Goal: Task Accomplishment & Management: Manage account settings

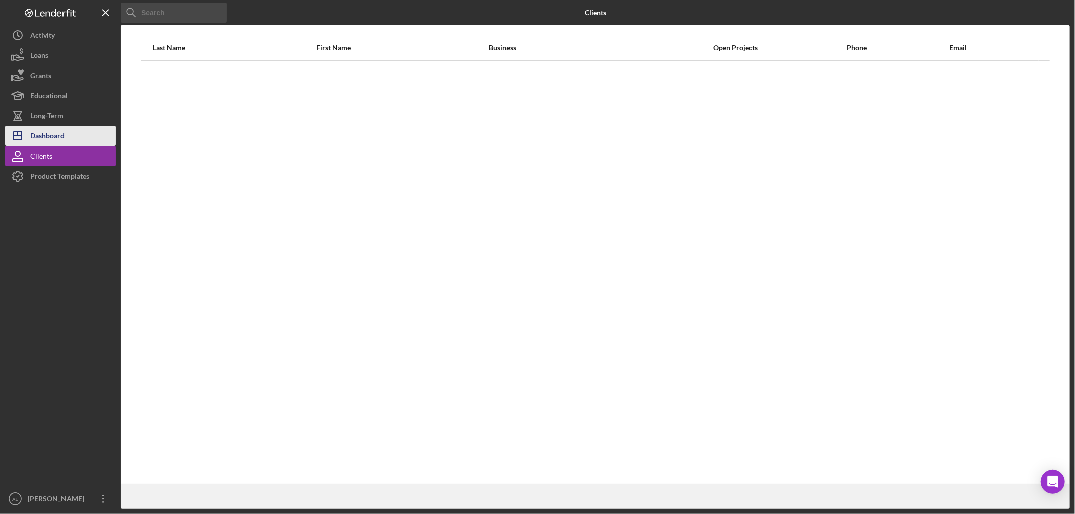
click at [72, 136] on button "Icon/Dashboard Dashboard" at bounding box center [60, 136] width 111 height 20
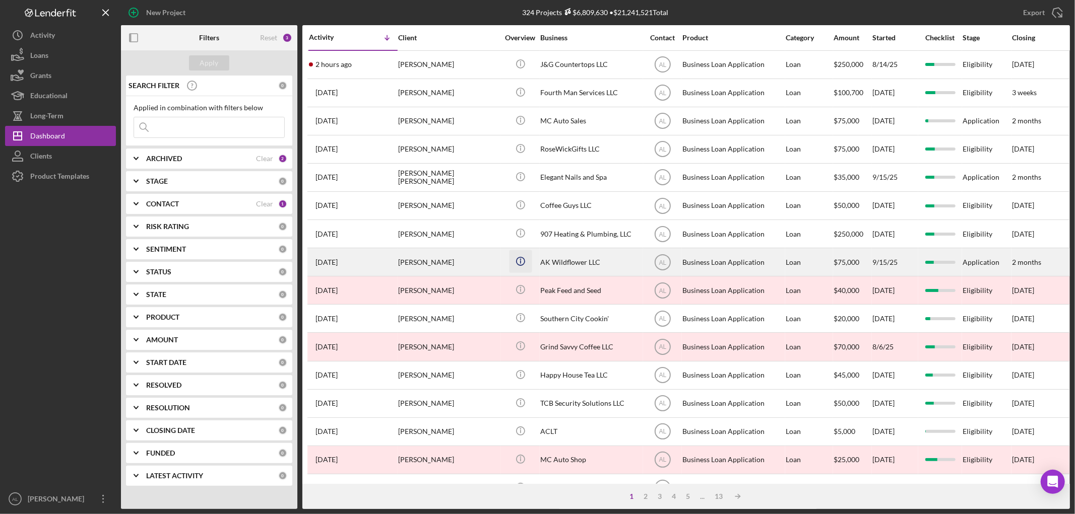
click at [518, 262] on icon "Icon/Info" at bounding box center [520, 261] width 23 height 23
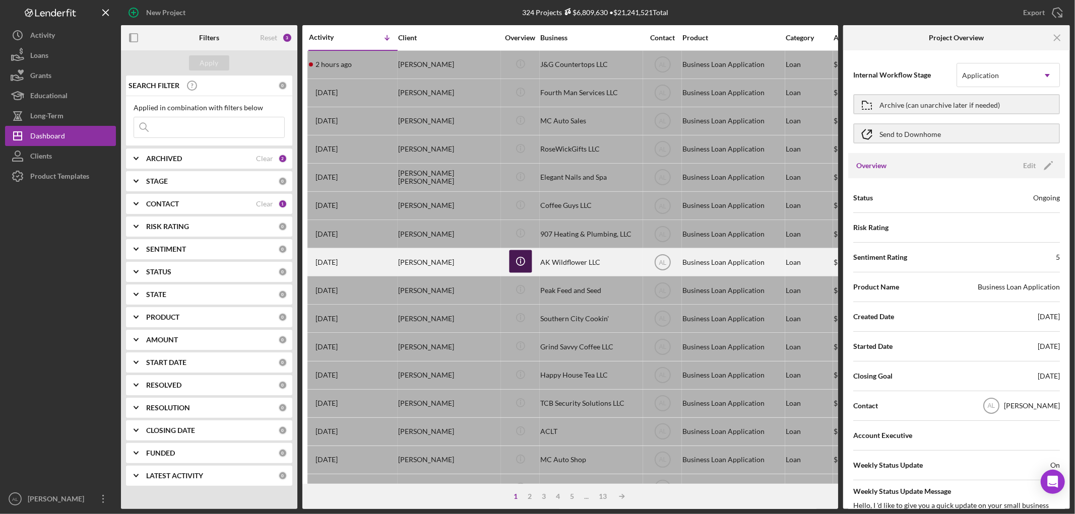
click at [522, 263] on icon "Icon/Info" at bounding box center [520, 261] width 23 height 23
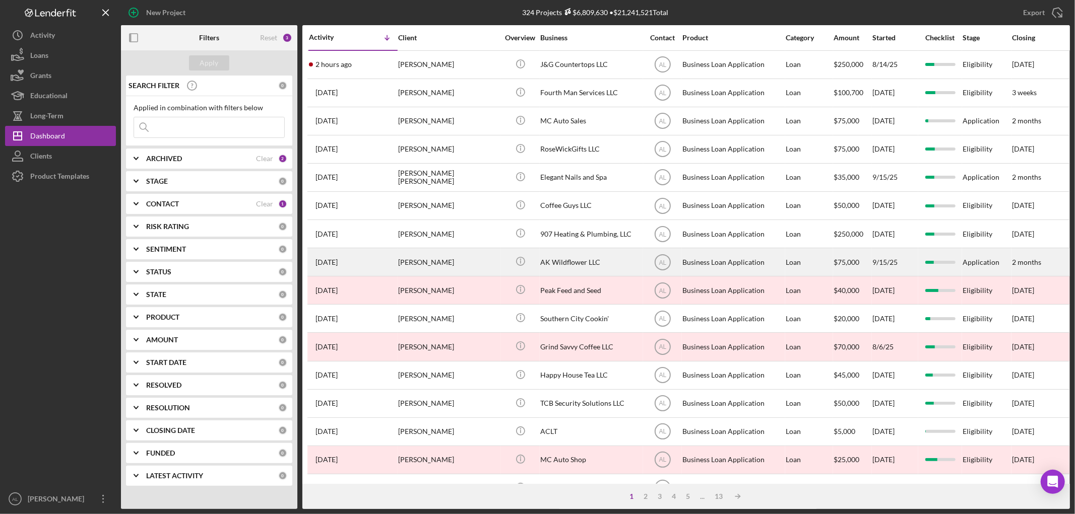
click at [469, 268] on div "[PERSON_NAME]" at bounding box center [448, 262] width 101 height 27
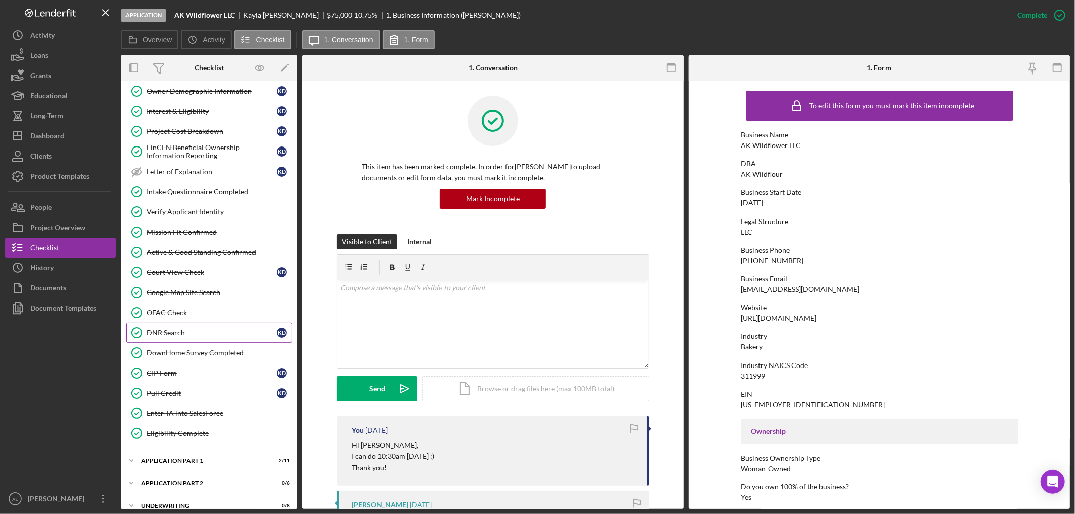
scroll to position [188, 0]
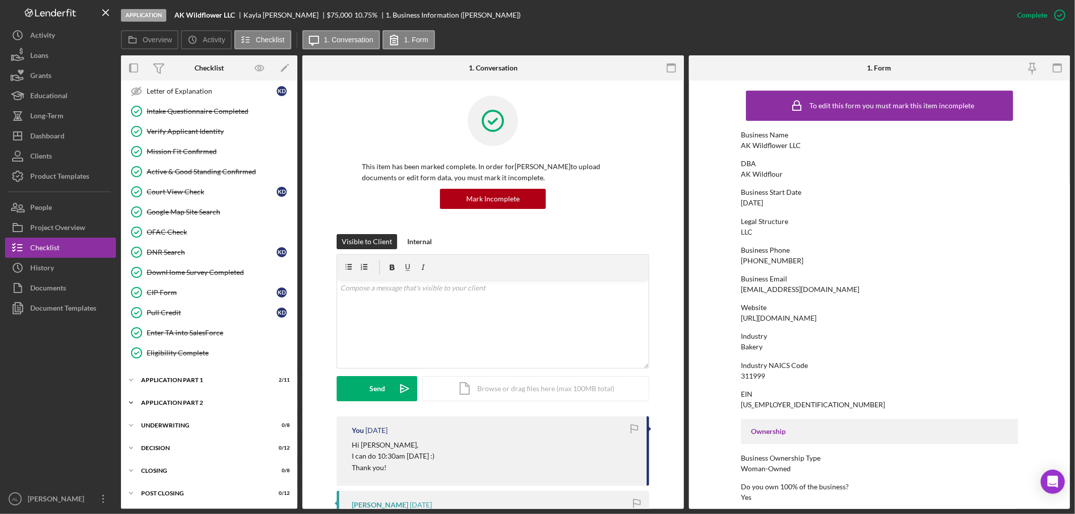
click at [213, 402] on div "Application Part 2" at bounding box center [213, 403] width 144 height 6
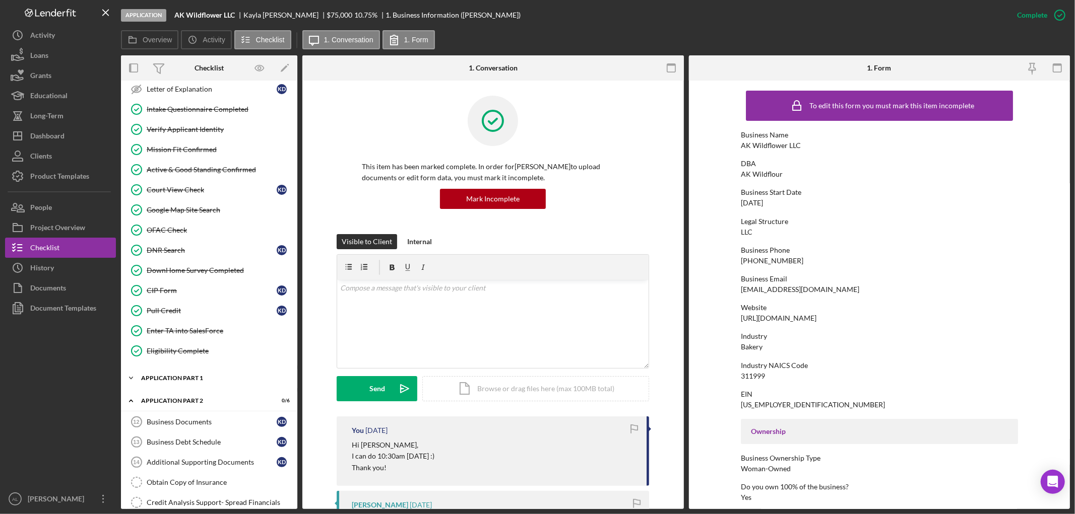
click at [210, 381] on div "Application Part 1" at bounding box center [213, 378] width 144 height 6
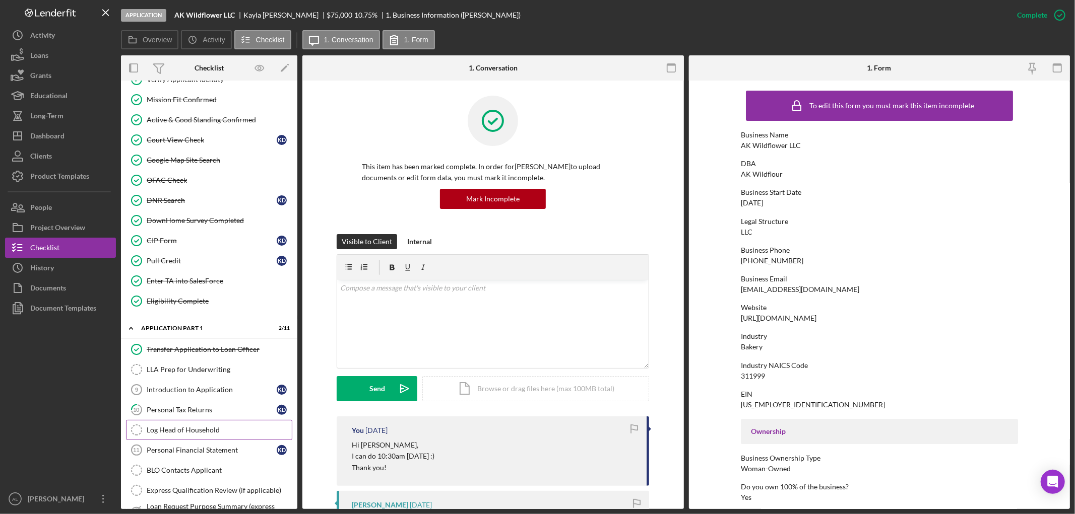
scroll to position [300, 0]
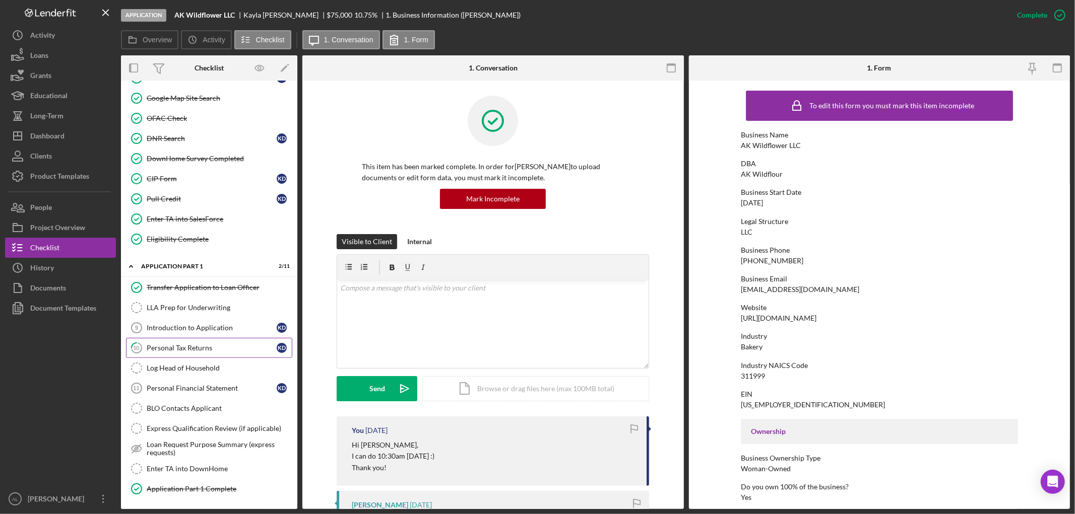
click at [191, 348] on div "Personal Tax Returns" at bounding box center [212, 348] width 130 height 8
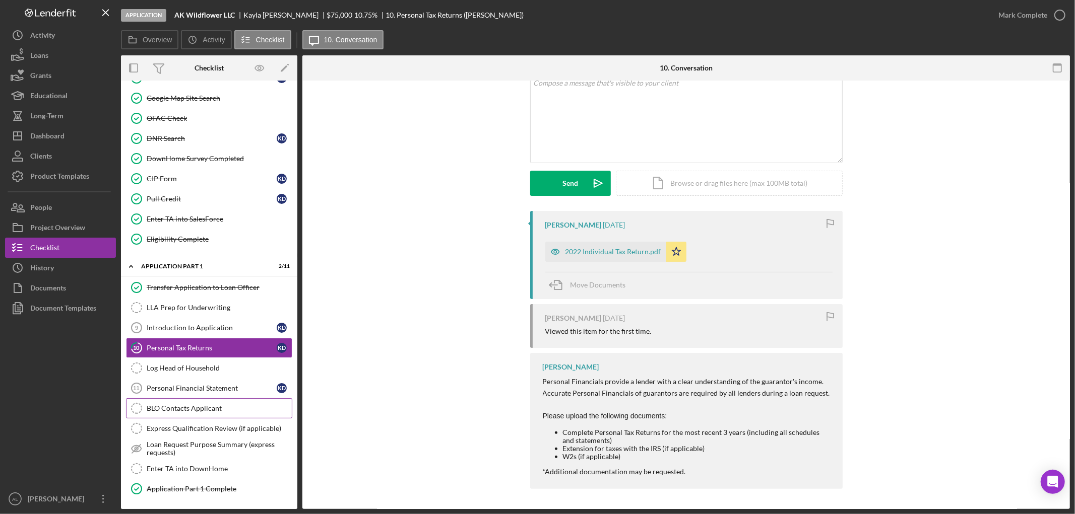
scroll to position [544, 0]
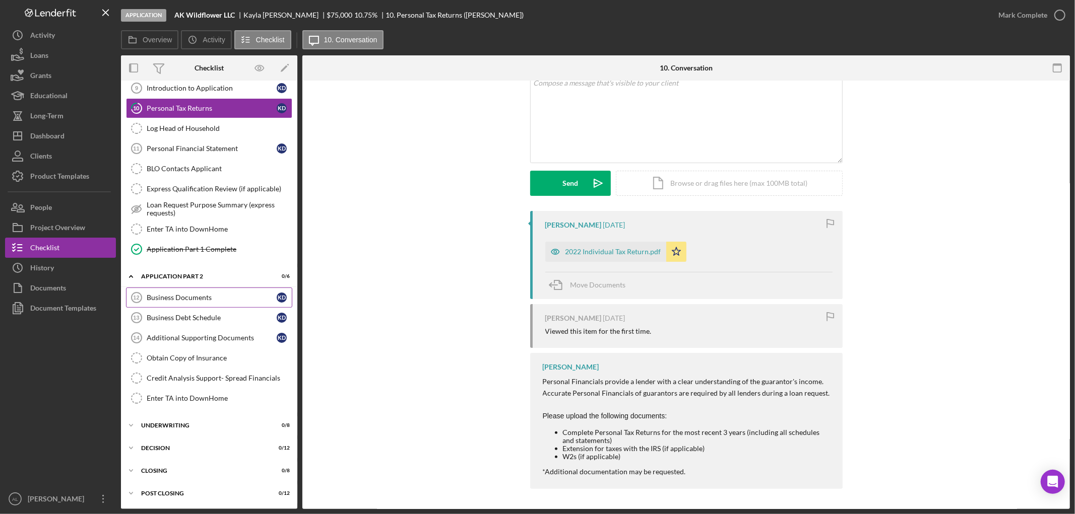
click at [185, 299] on div "Business Documents" at bounding box center [212, 298] width 130 height 8
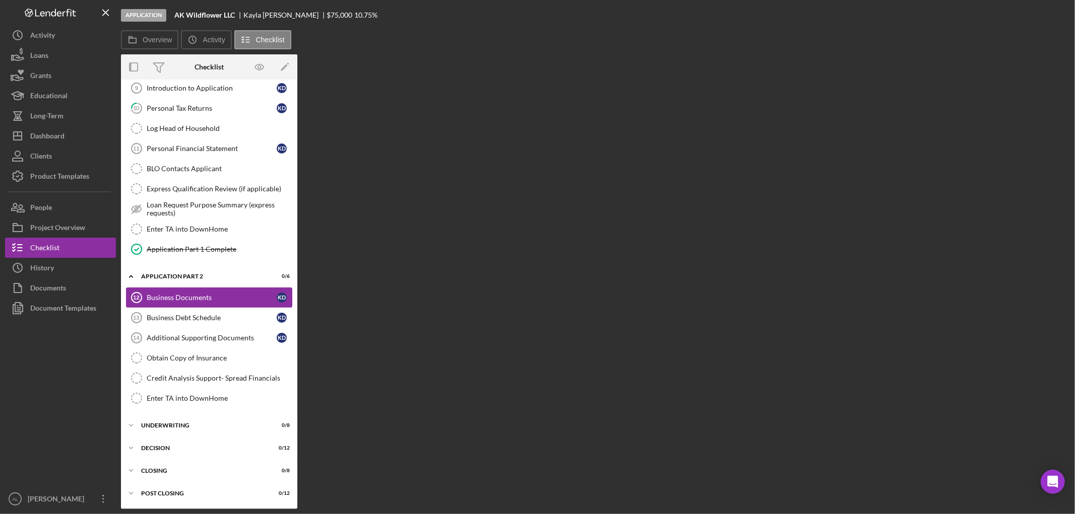
scroll to position [544, 0]
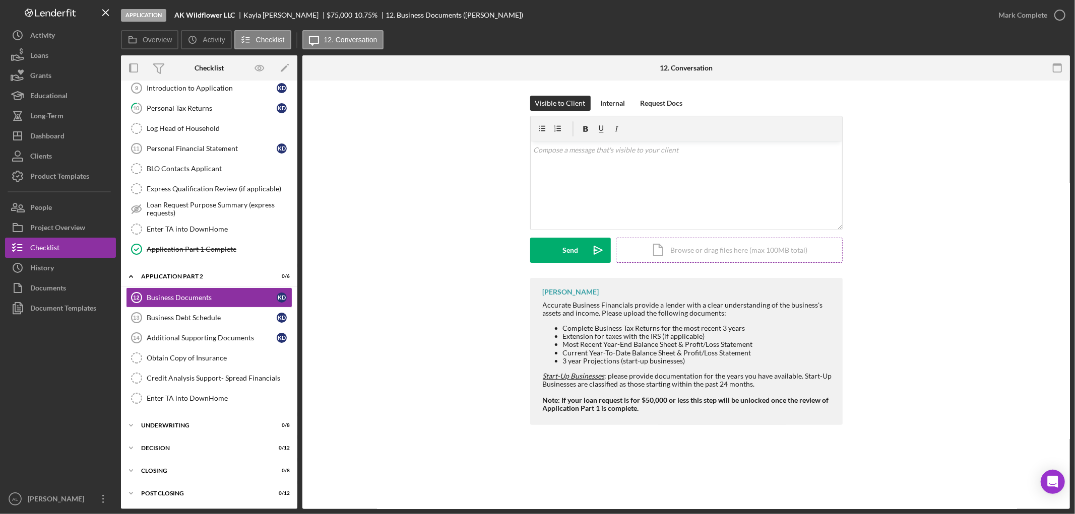
click at [695, 247] on div "Icon/Document Browse or drag files here (max 100MB total) Tap to choose files o…" at bounding box center [729, 250] width 227 height 25
click at [618, 207] on icon at bounding box center [616, 203] width 13 height 13
click at [663, 251] on div "Icon/Document Browse or drag files here (max 100MB total) Tap to choose files o…" at bounding box center [729, 250] width 227 height 25
click at [934, 118] on div "Visible to Client Internal Request Docs v Color teal Color pink Remove color Ad…" at bounding box center [685, 187] width 737 height 182
click at [571, 257] on div "Upload" at bounding box center [570, 250] width 23 height 25
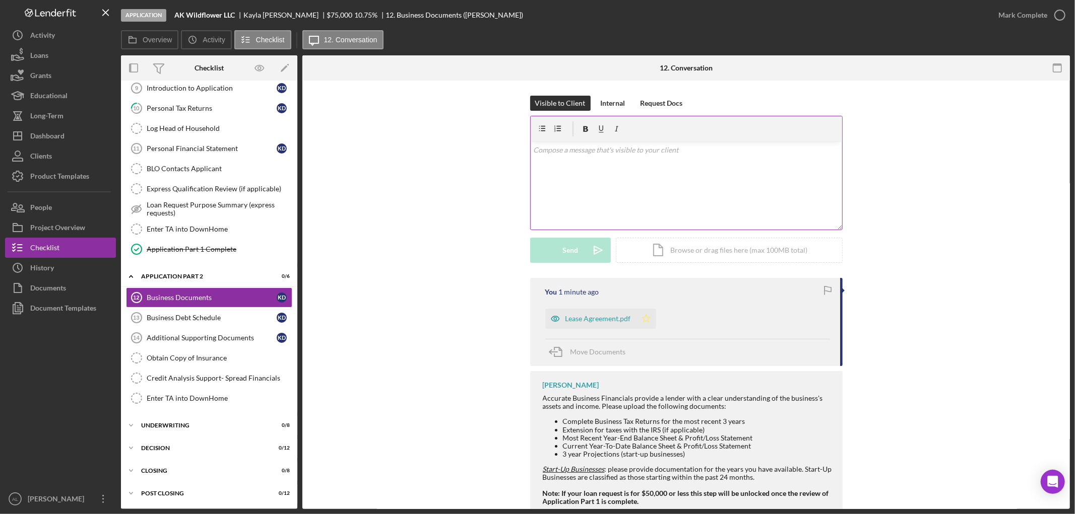
click at [642, 311] on icon "Icon/Star" at bounding box center [646, 319] width 20 height 20
